Goal: Task Accomplishment & Management: Manage account settings

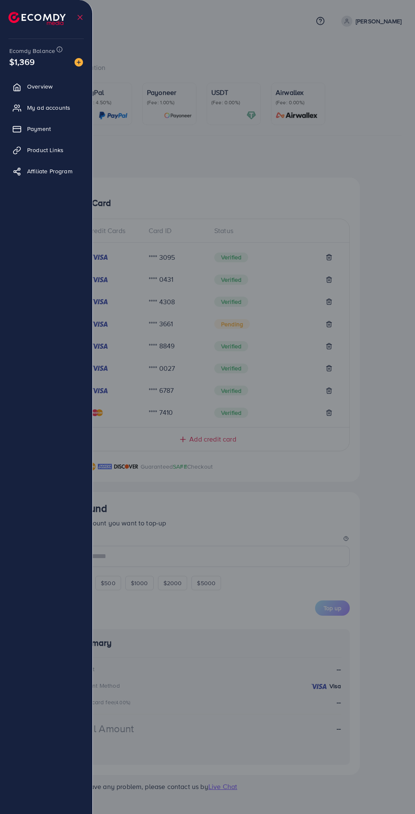
click at [28, 91] on link "Overview" at bounding box center [46, 86] width 80 height 17
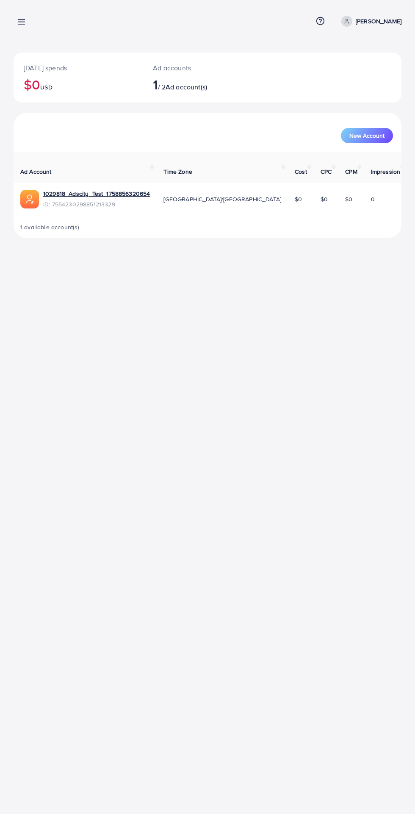
click at [21, 22] on line at bounding box center [21, 22] width 7 height 0
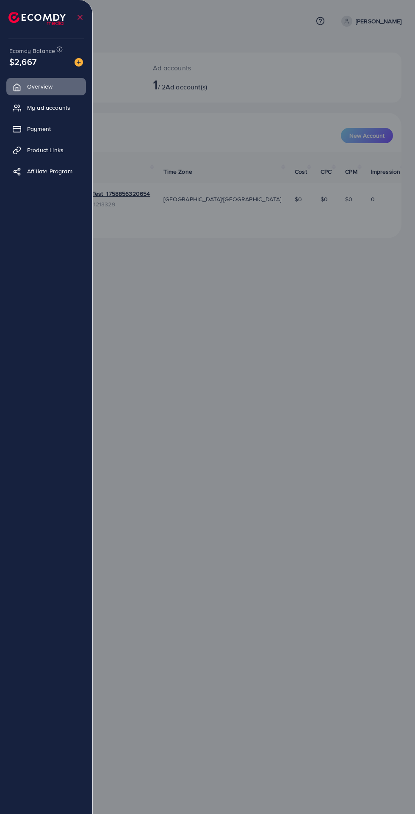
click at [64, 106] on span "My ad accounts" at bounding box center [48, 107] width 43 height 8
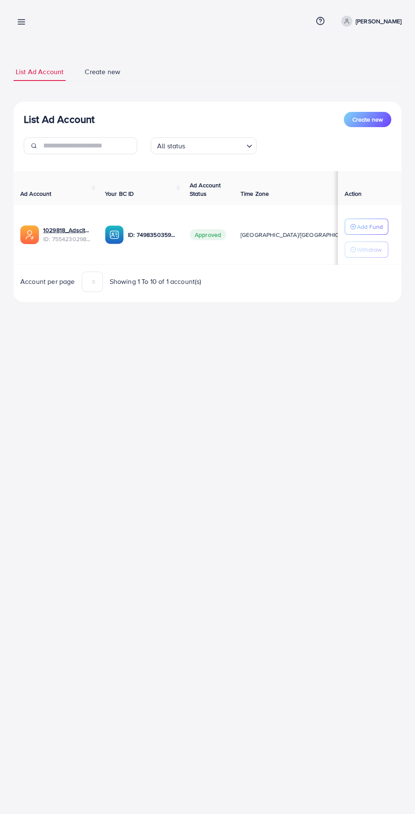
click at [24, 22] on line at bounding box center [21, 22] width 7 height 0
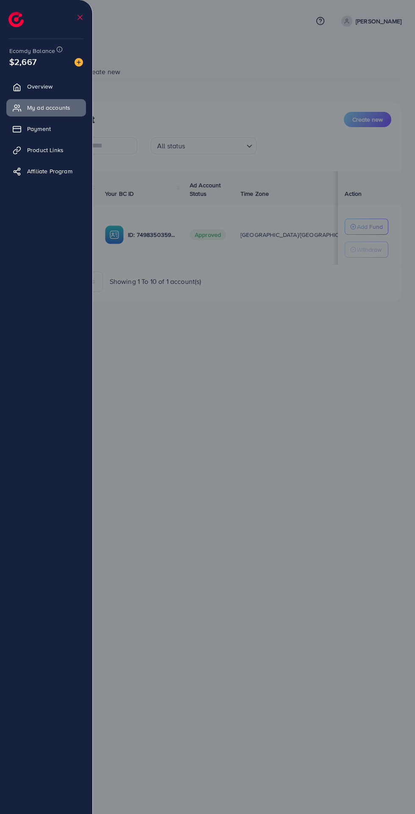
click at [58, 134] on link "Payment" at bounding box center [46, 128] width 80 height 17
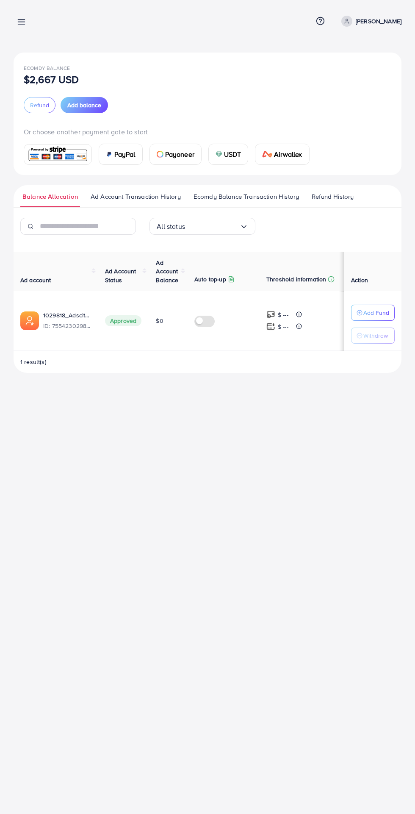
click at [210, 200] on span "Ecomdy Balance Transaction History" at bounding box center [246, 196] width 105 height 9
